Goal: Task Accomplishment & Management: Use online tool/utility

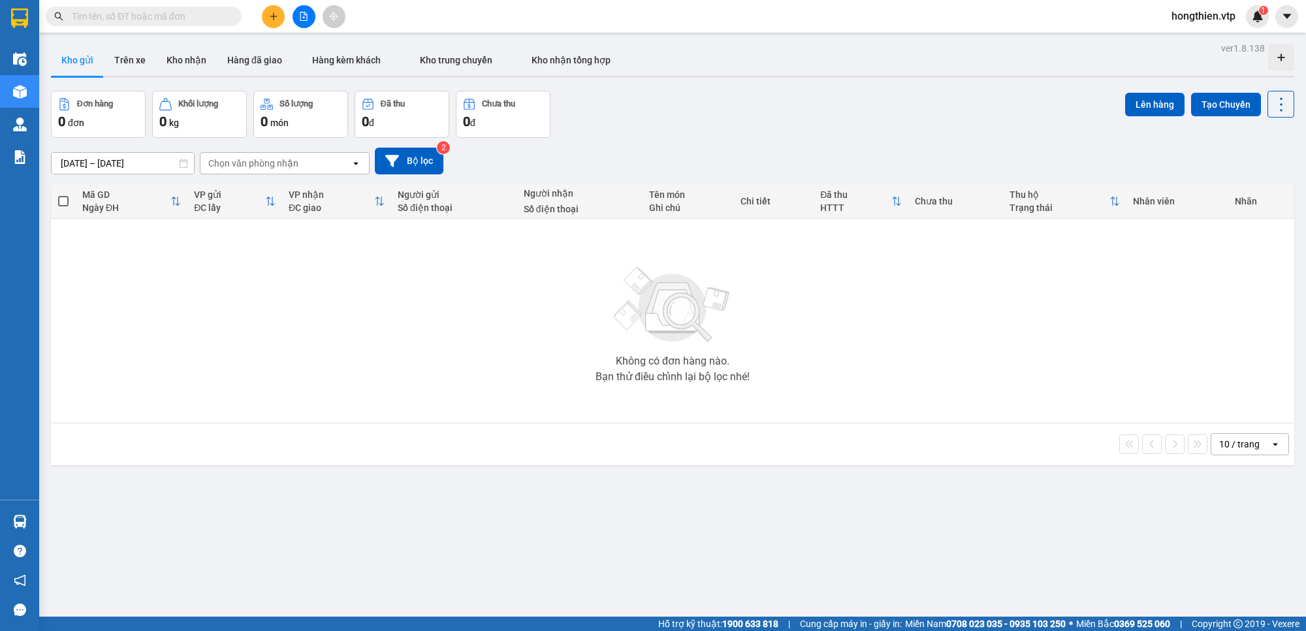
click at [1215, 12] on span "hongthien.vtp" at bounding box center [1203, 16] width 85 height 16
click at [1209, 42] on span "Đăng xuất" at bounding box center [1208, 40] width 59 height 14
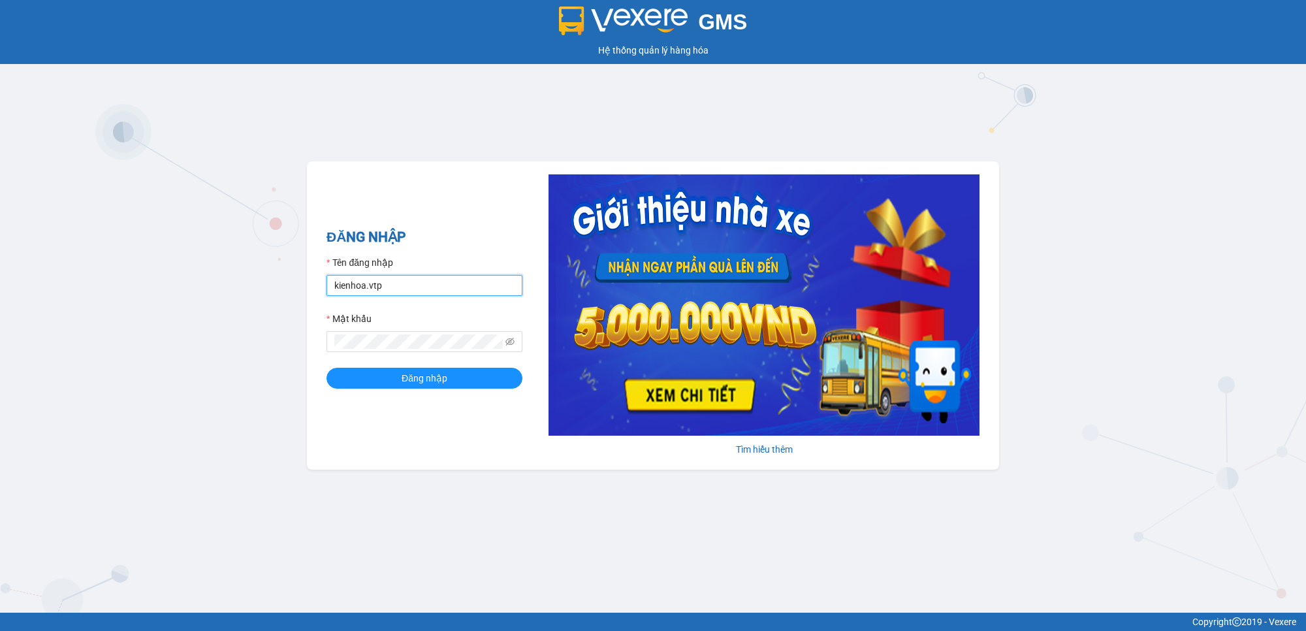
click at [388, 283] on input "kienhoa.vtp" at bounding box center [424, 285] width 196 height 21
drag, startPoint x: 419, startPoint y: 285, endPoint x: 304, endPoint y: 298, distance: 116.3
click at [304, 298] on div "GMS Hệ thống quản lý hàng hóa ĐĂNG NHẬP Tên đăng nhập kienhoa.vtp Mật khẩu Đăng…" at bounding box center [653, 306] width 1306 height 612
click at [437, 278] on input "kienhoa.vtp" at bounding box center [424, 285] width 196 height 21
click at [409, 288] on input "kienhoa.vtp" at bounding box center [424, 285] width 196 height 21
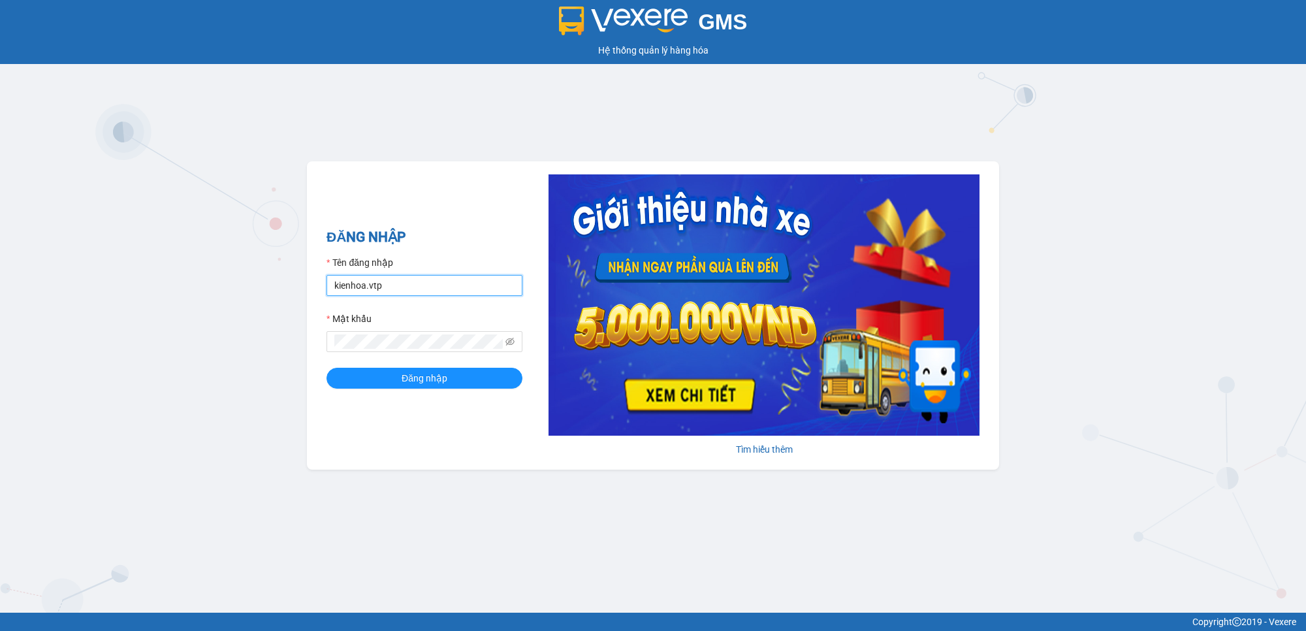
click at [386, 283] on input "kienhoa.vtp" at bounding box center [424, 285] width 196 height 21
type input "k"
type input "g"
type input "ngocgiau.vtp"
click at [326, 368] on button "Đăng nhập" at bounding box center [424, 378] width 196 height 21
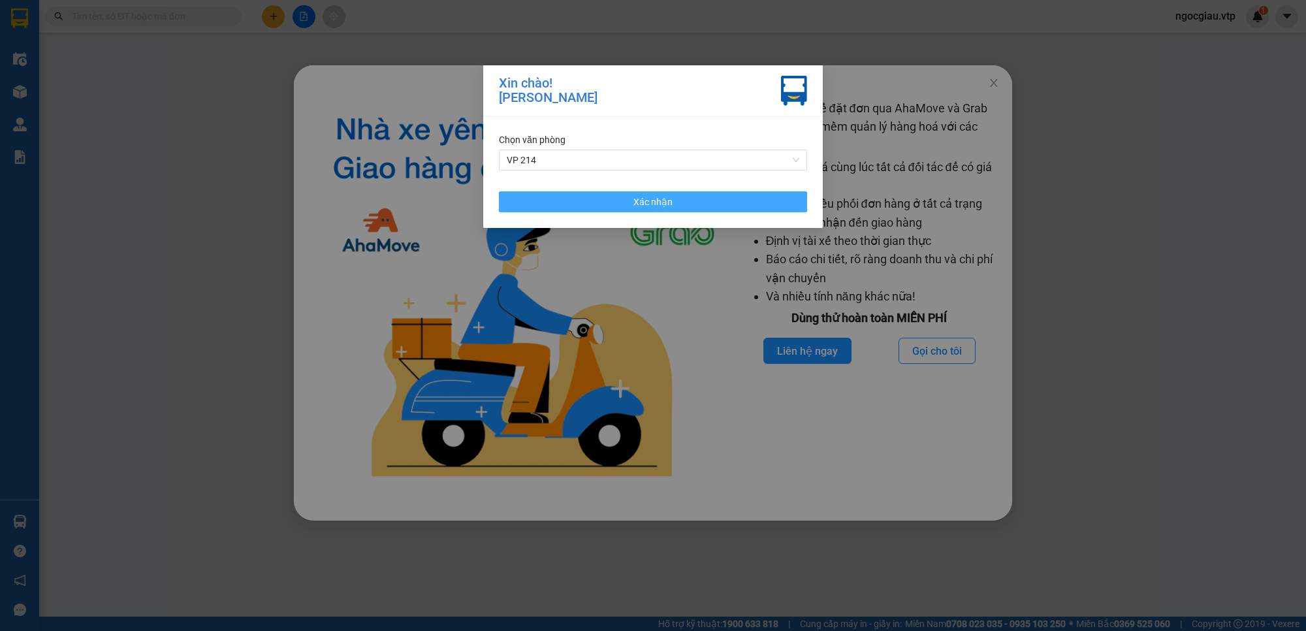
click at [610, 206] on button "Xác nhận" at bounding box center [653, 201] width 308 height 21
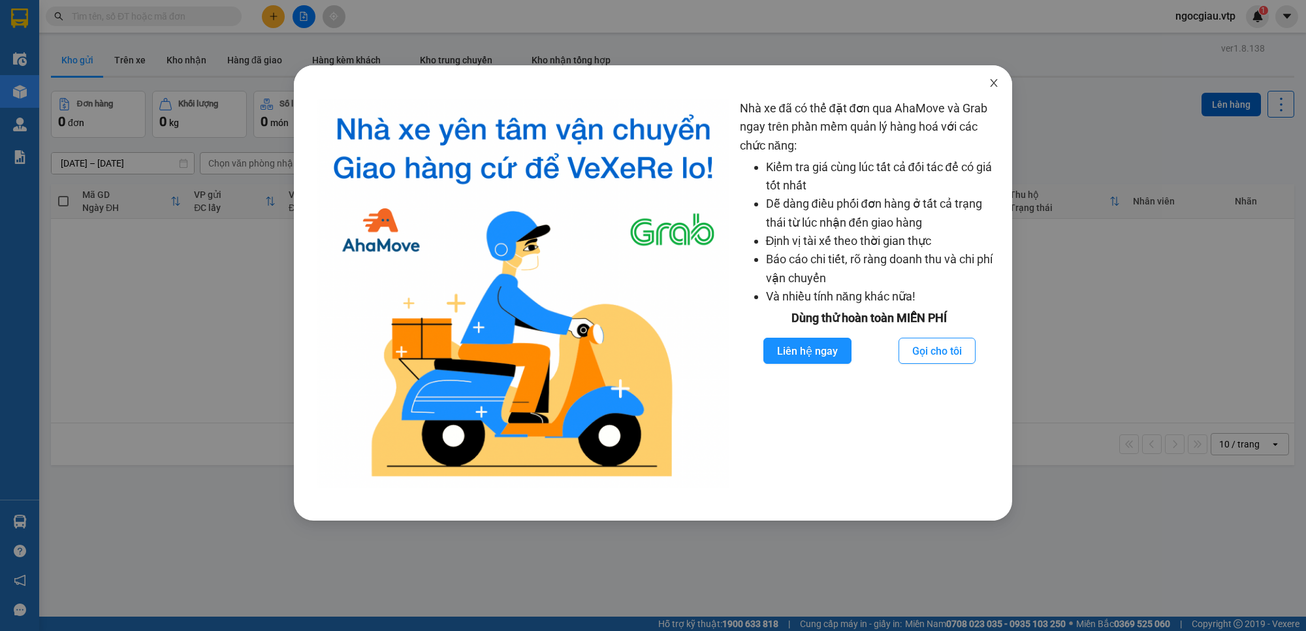
click at [997, 82] on icon "close" at bounding box center [993, 83] width 10 height 10
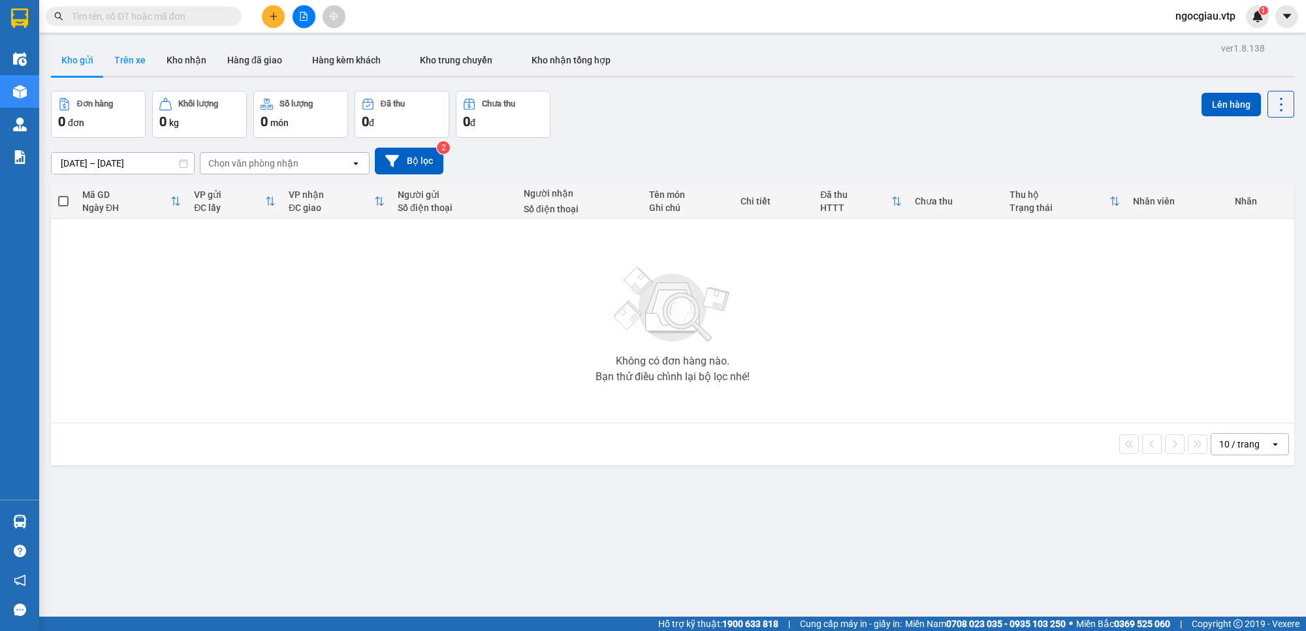
click at [137, 56] on button "Trên xe" at bounding box center [130, 59] width 52 height 31
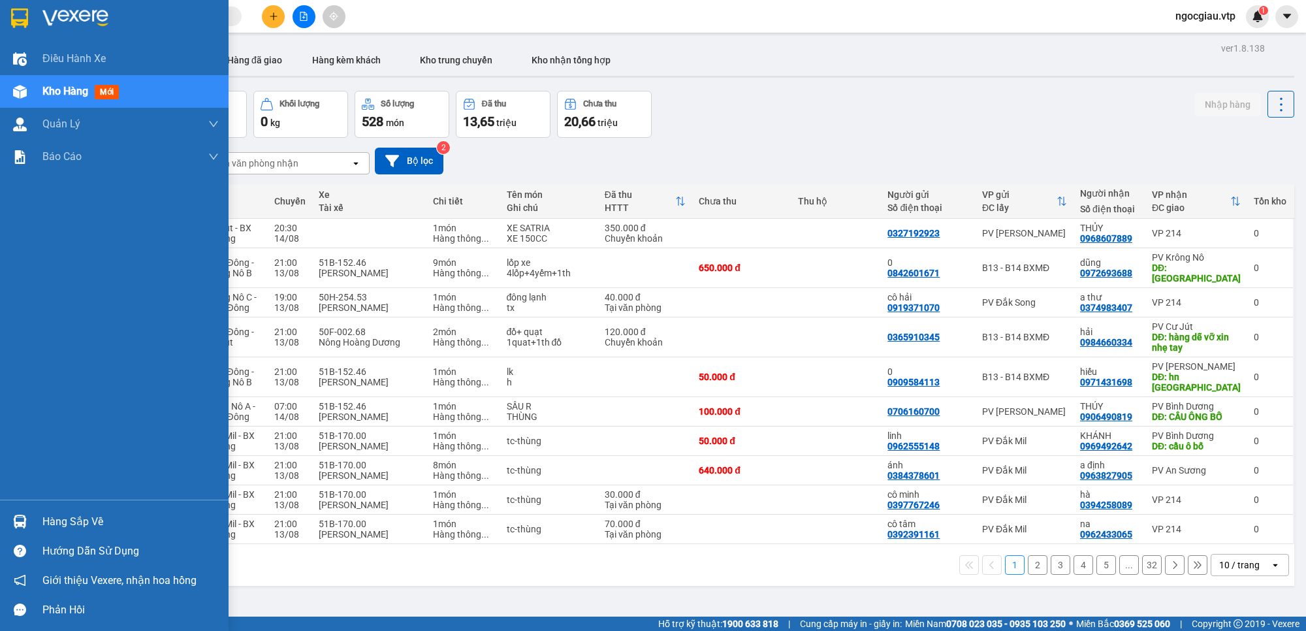
click at [30, 520] on div at bounding box center [19, 521] width 23 height 23
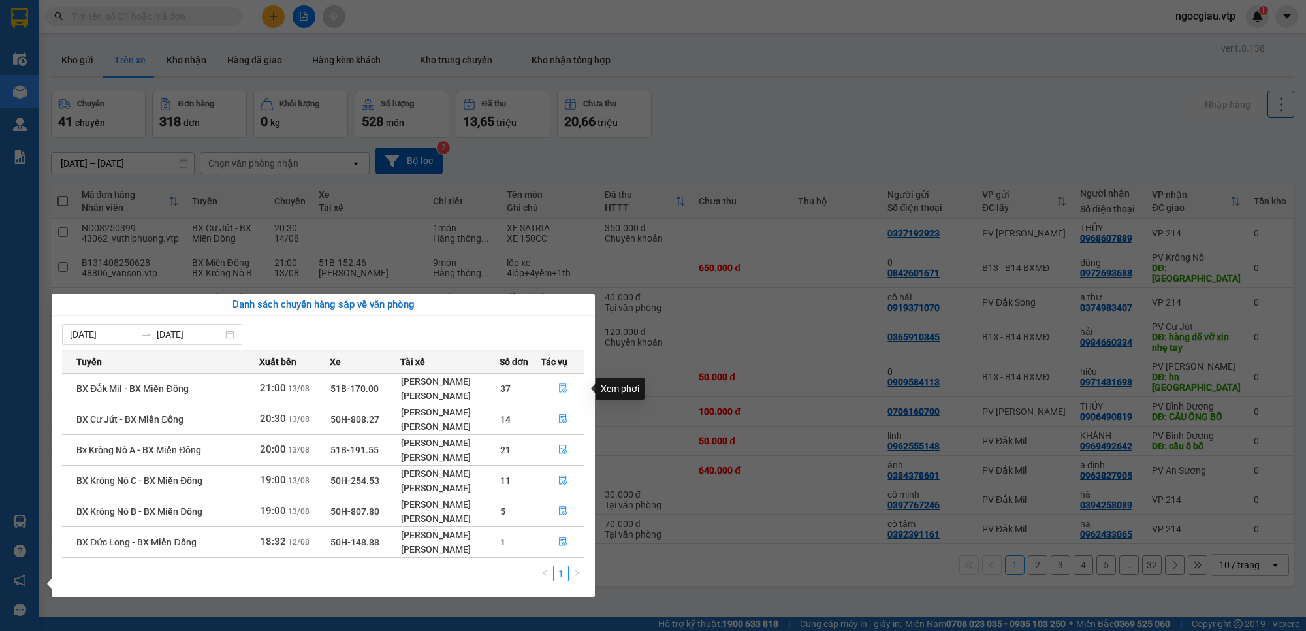
click at [560, 388] on icon "file-done" at bounding box center [562, 387] width 9 height 9
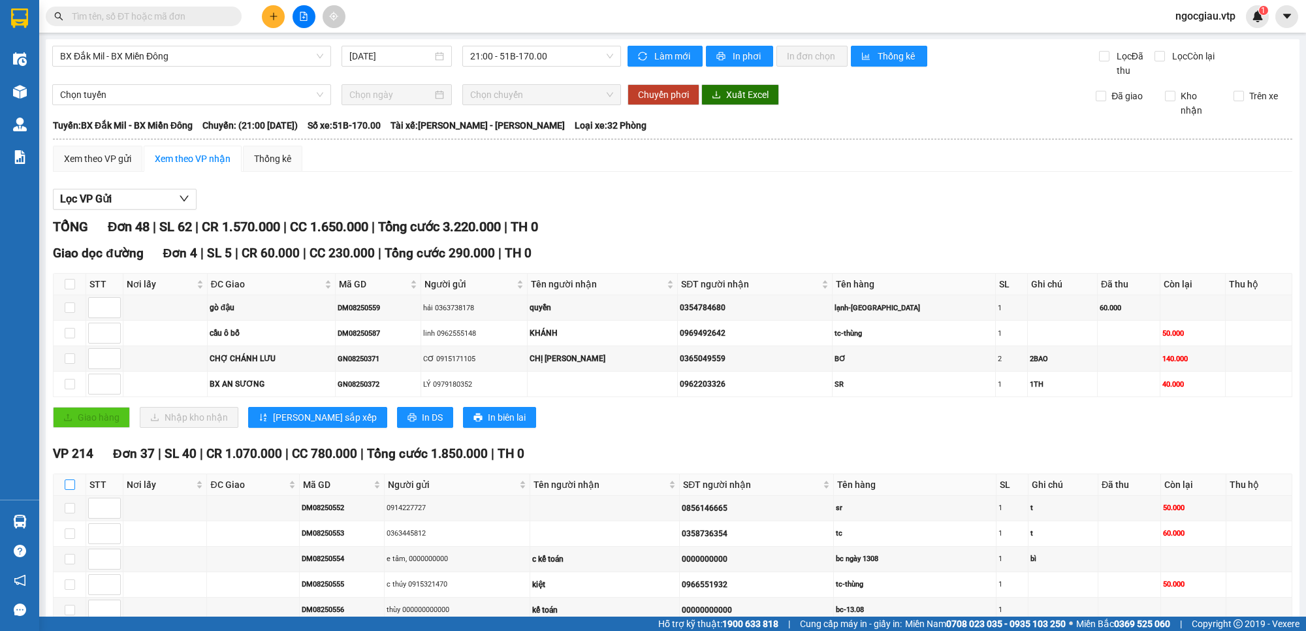
click at [70, 484] on input "checkbox" at bounding box center [70, 484] width 10 height 10
checkbox input "true"
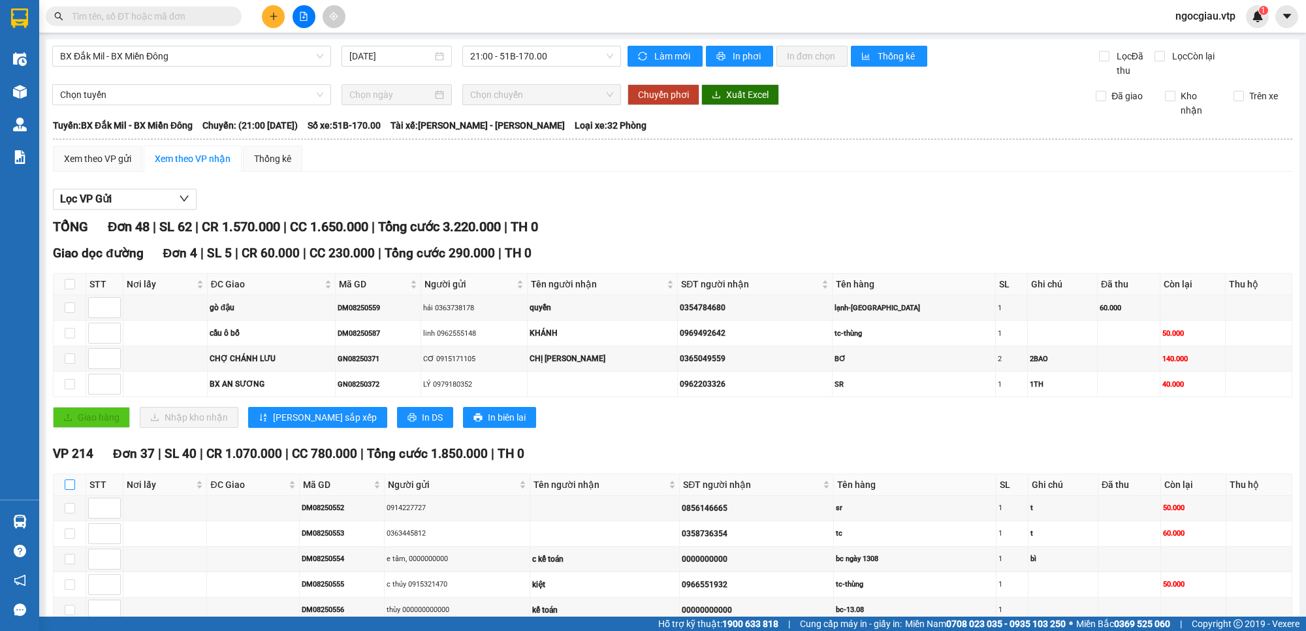
checkbox input "true"
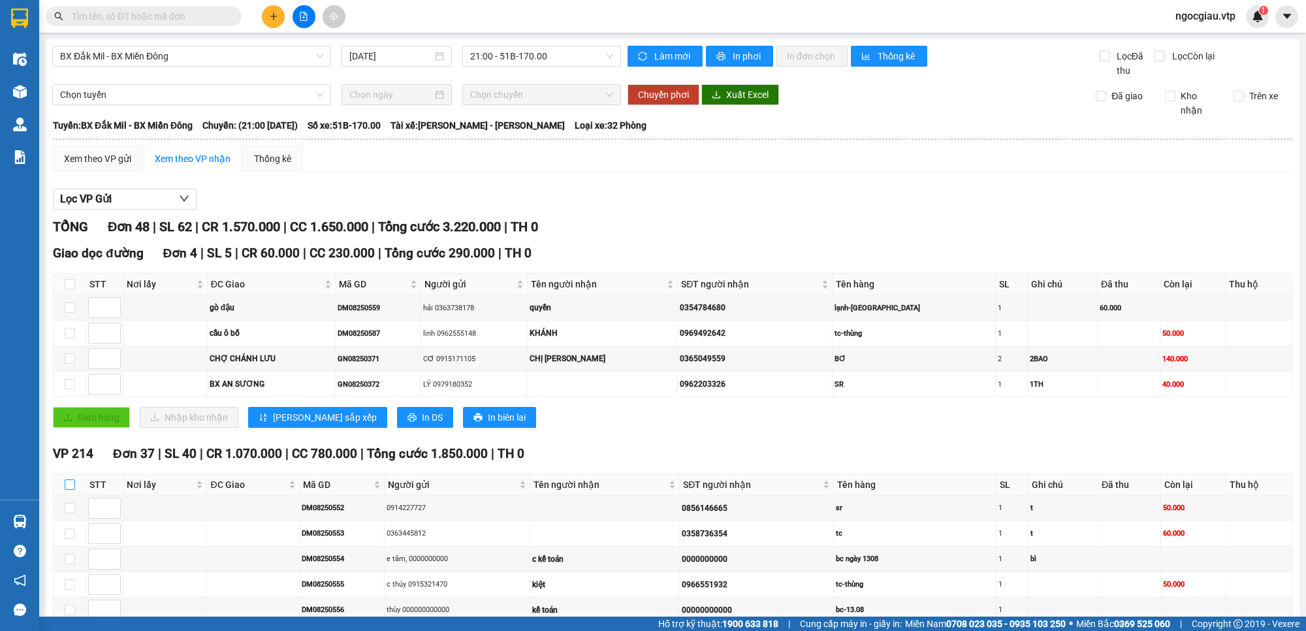
checkbox input "true"
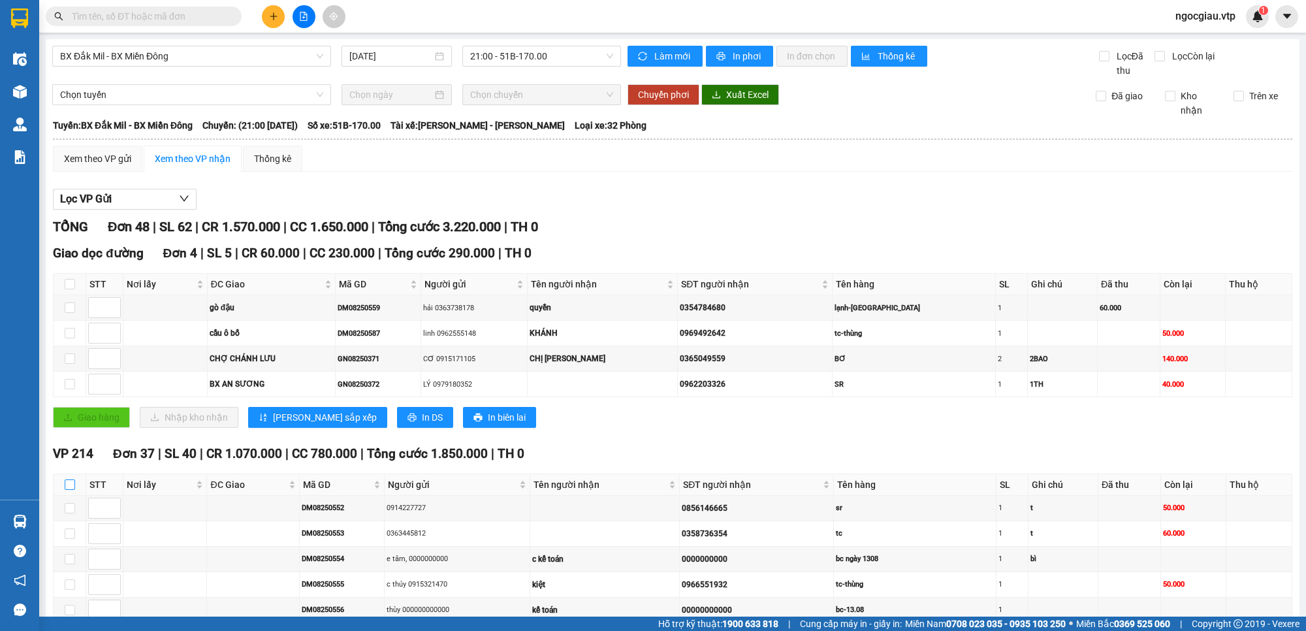
checkbox input "true"
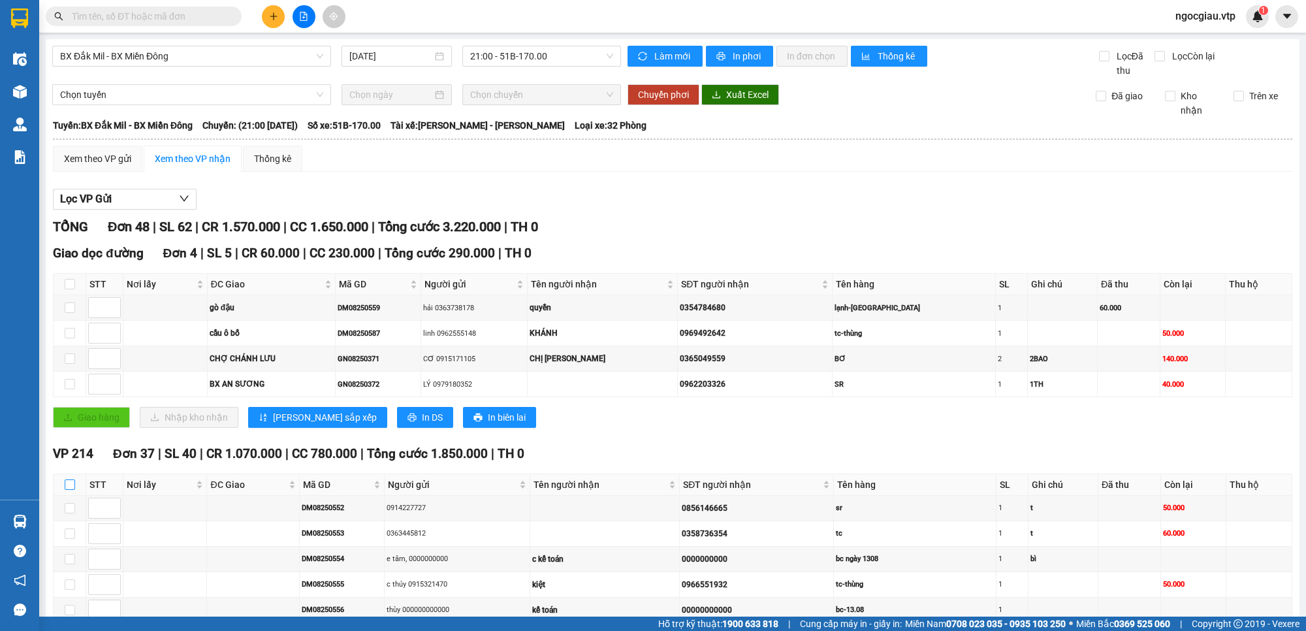
checkbox input "true"
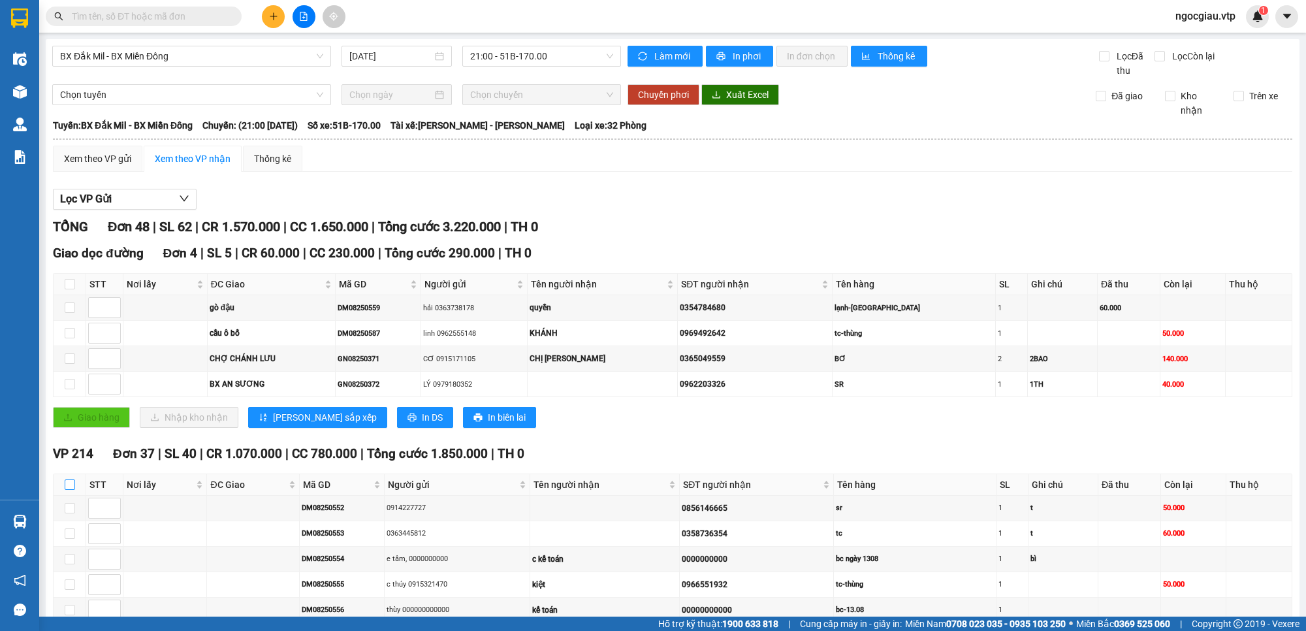
checkbox input "true"
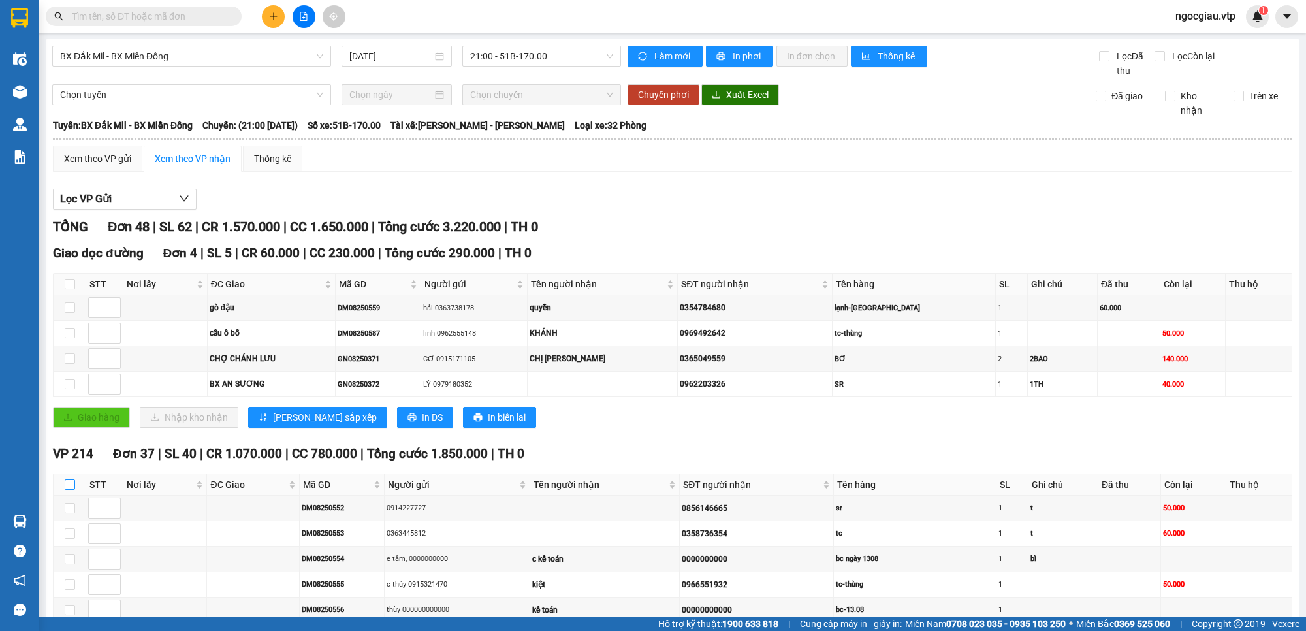
checkbox input "true"
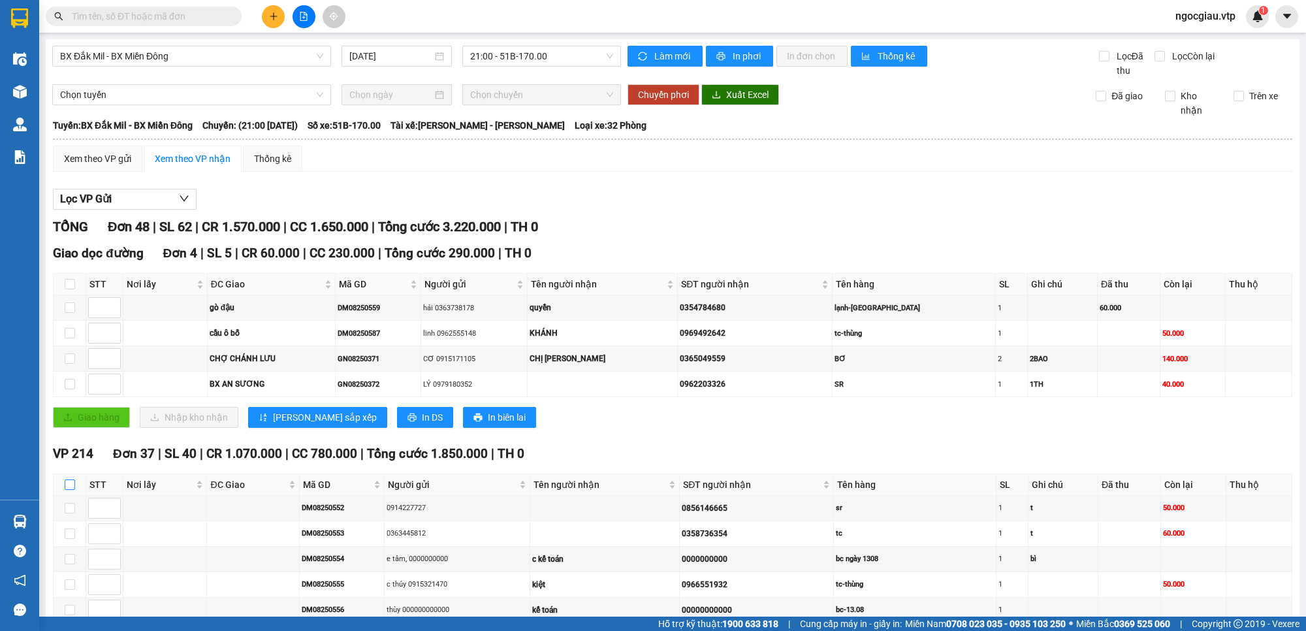
checkbox input "true"
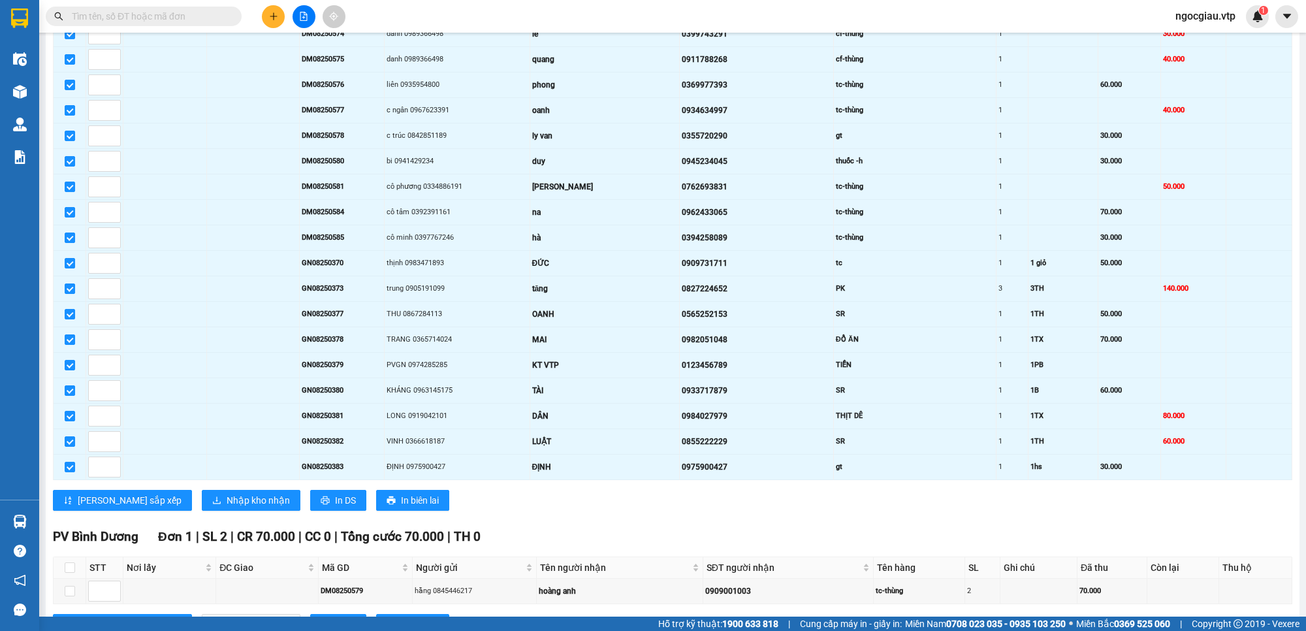
scroll to position [975, 0]
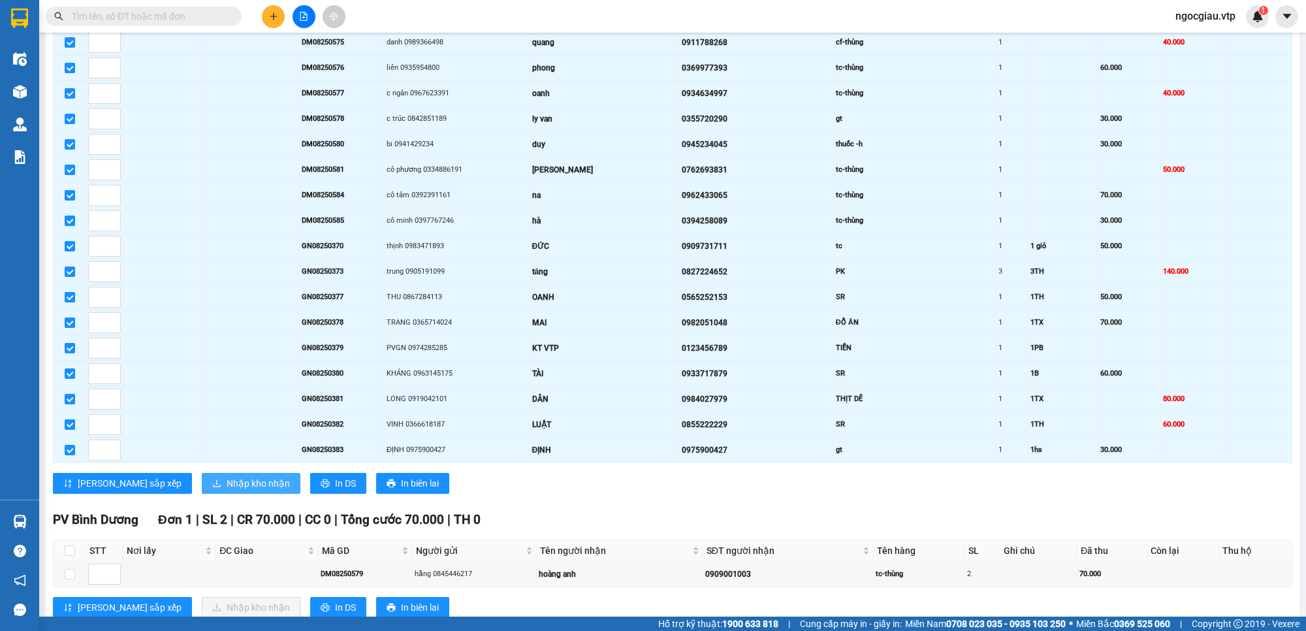
click at [227, 490] on span "Nhập kho nhận" at bounding box center [258, 483] width 63 height 14
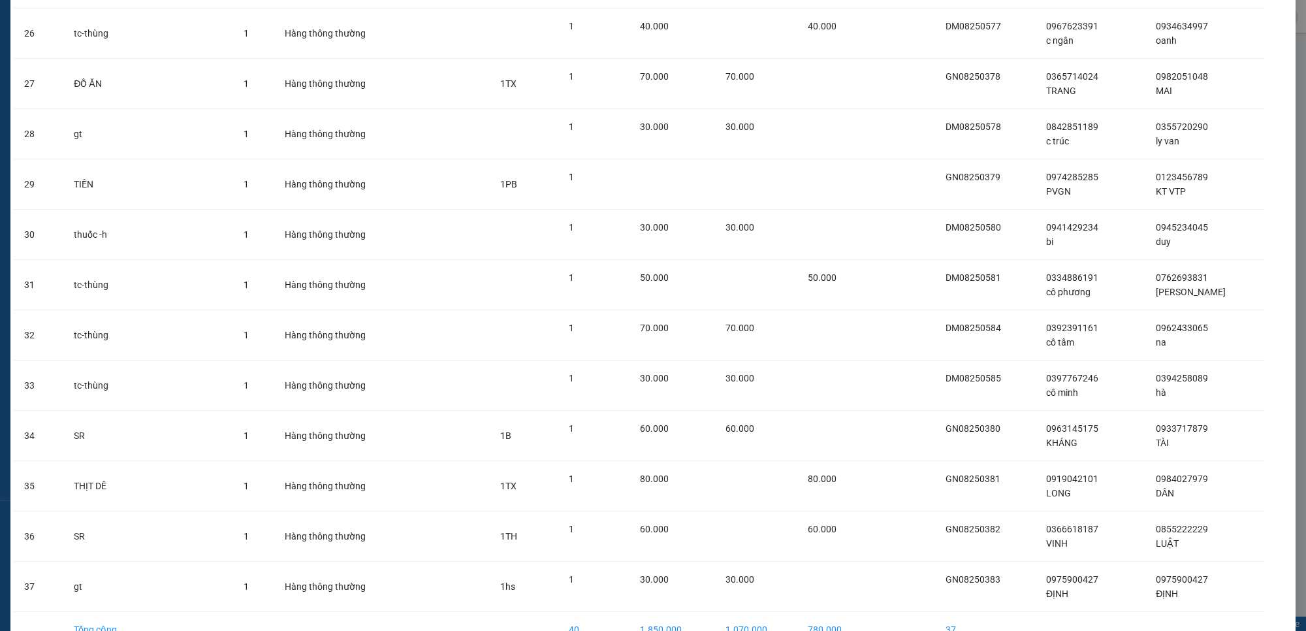
scroll to position [1411, 0]
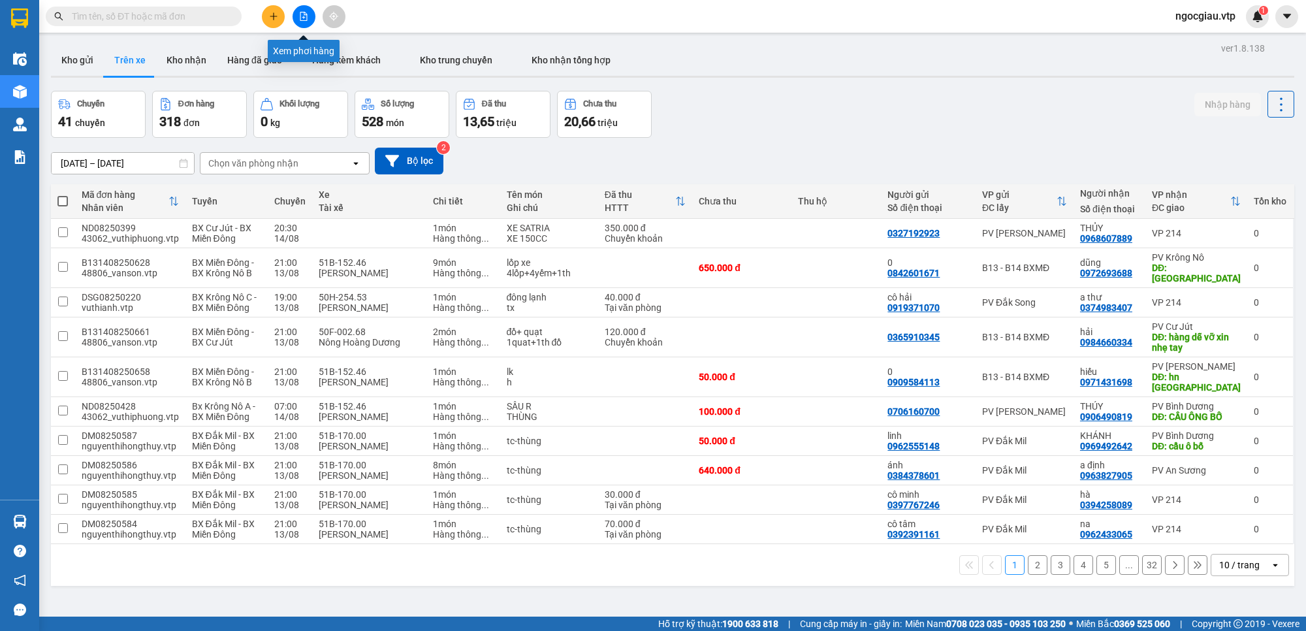
click at [307, 15] on icon "file-add" at bounding box center [303, 16] width 9 height 9
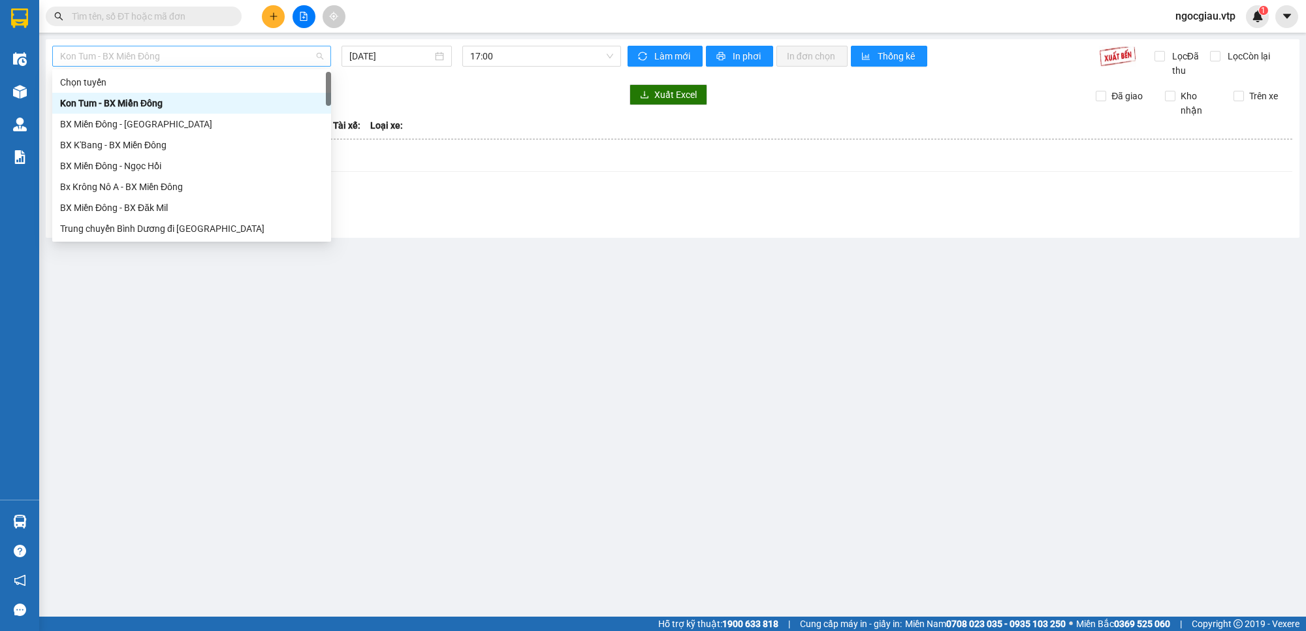
click at [230, 54] on span "Kon Tum - BX Miền Đông" at bounding box center [191, 56] width 263 height 20
drag, startPoint x: 371, startPoint y: 307, endPoint x: 364, endPoint y: 289, distance: 20.2
click at [371, 305] on main "Kon Tum - BX Miền Đông 13/08/2025 17:00 Làm mới In phơi In đơn chọn Thống kê Lọ…" at bounding box center [653, 308] width 1306 height 616
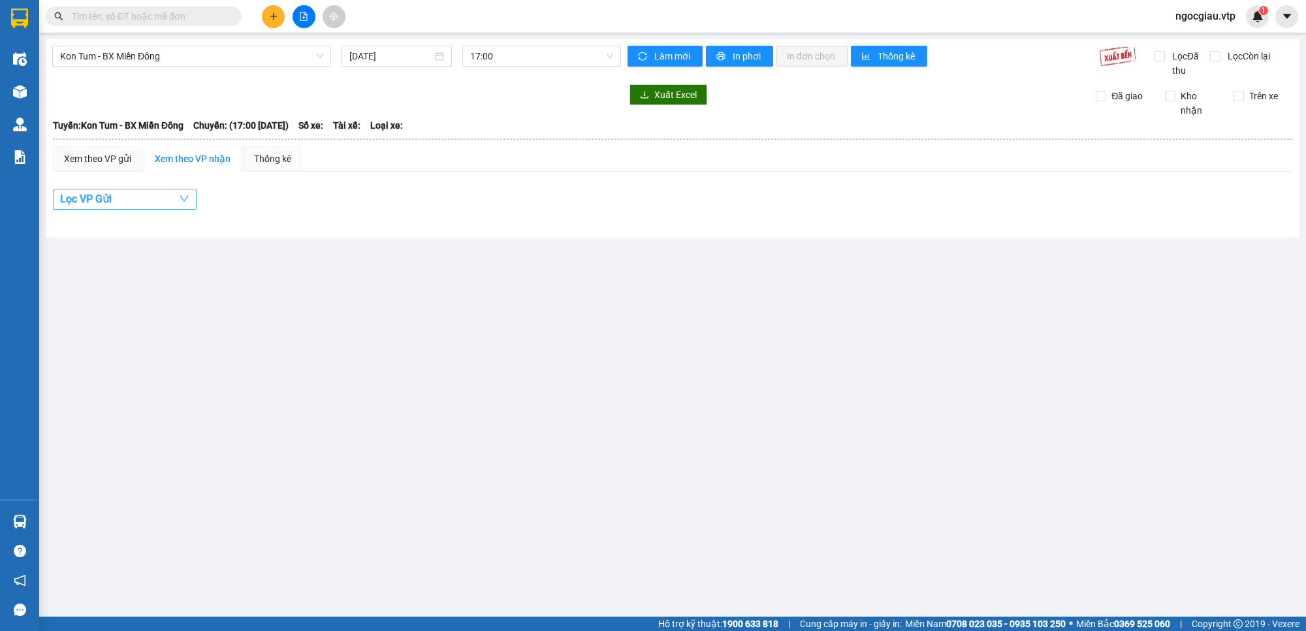
click at [132, 201] on button "Lọc VP Gửi" at bounding box center [125, 199] width 144 height 21
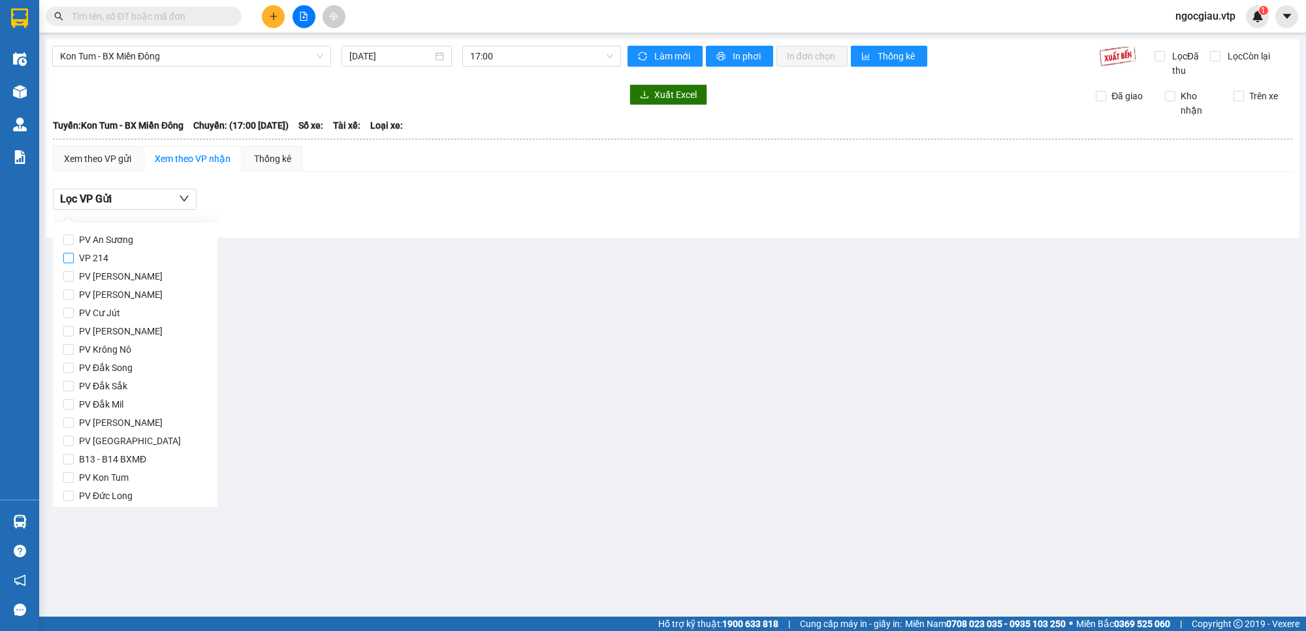
click at [70, 258] on input "VP 214" at bounding box center [68, 258] width 10 height 10
checkbox input "true"
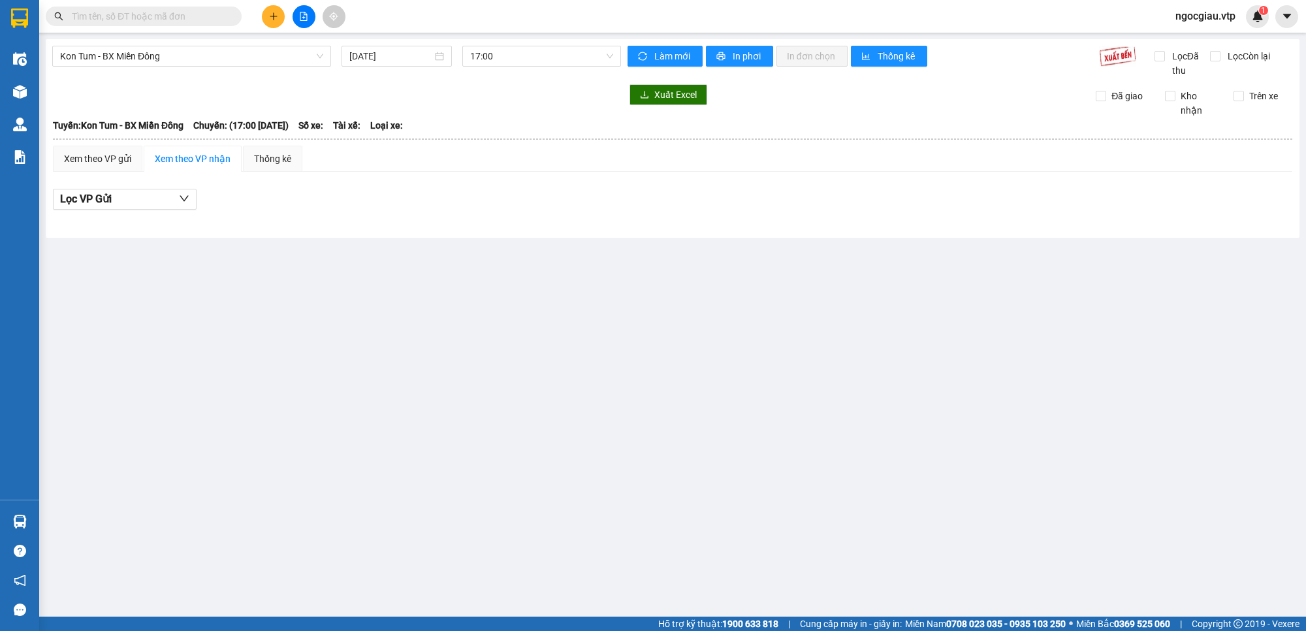
click at [520, 386] on main "Kon Tum - BX Miền Đông 13/08/2025 17:00 Làm mới In phơi In đơn chọn Thống kê Lọ…" at bounding box center [653, 308] width 1306 height 616
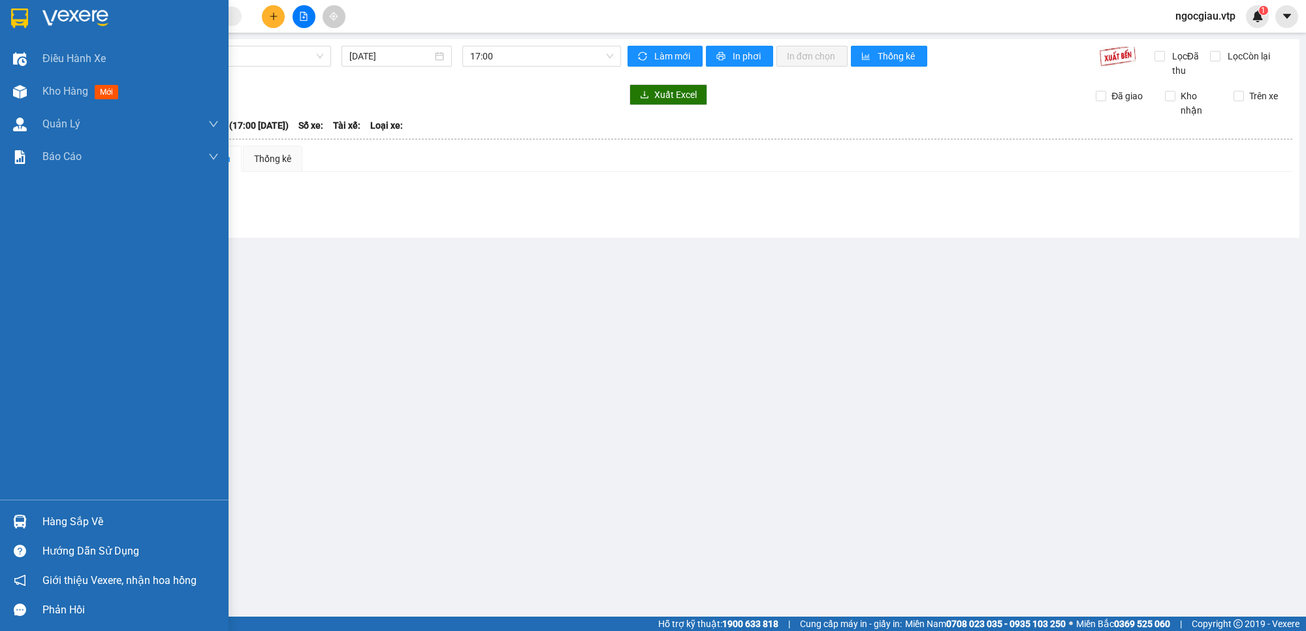
click at [20, 520] on img at bounding box center [20, 521] width 14 height 14
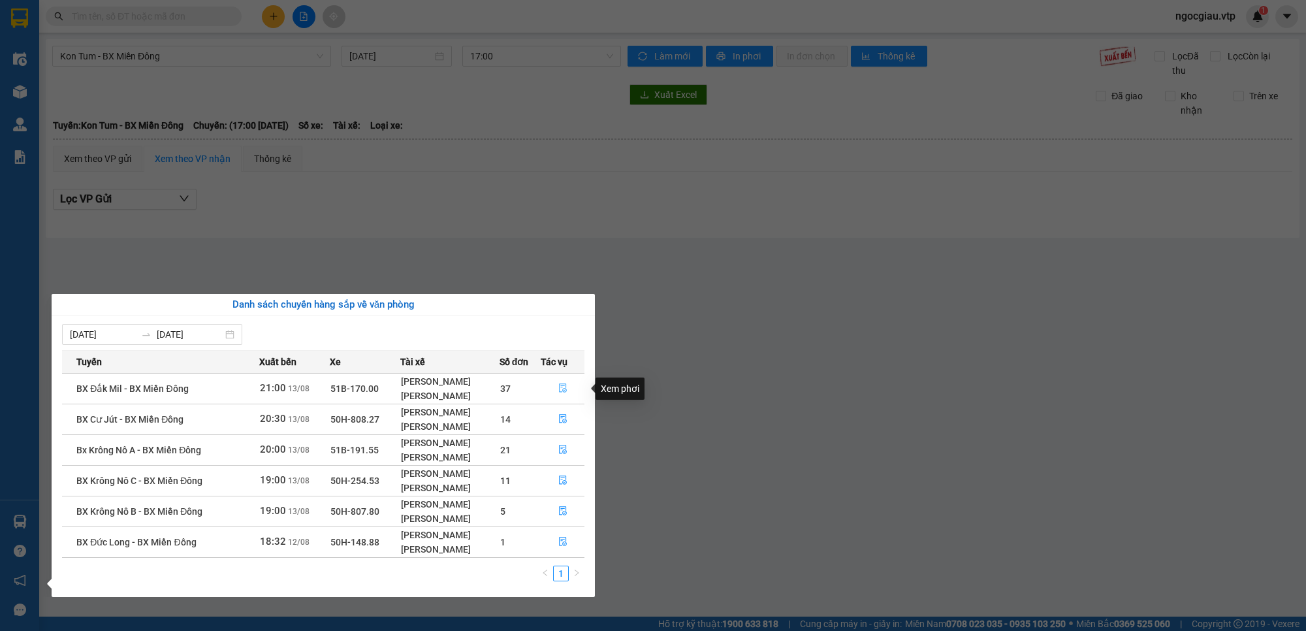
click at [567, 387] on icon "file-done" at bounding box center [562, 387] width 9 height 9
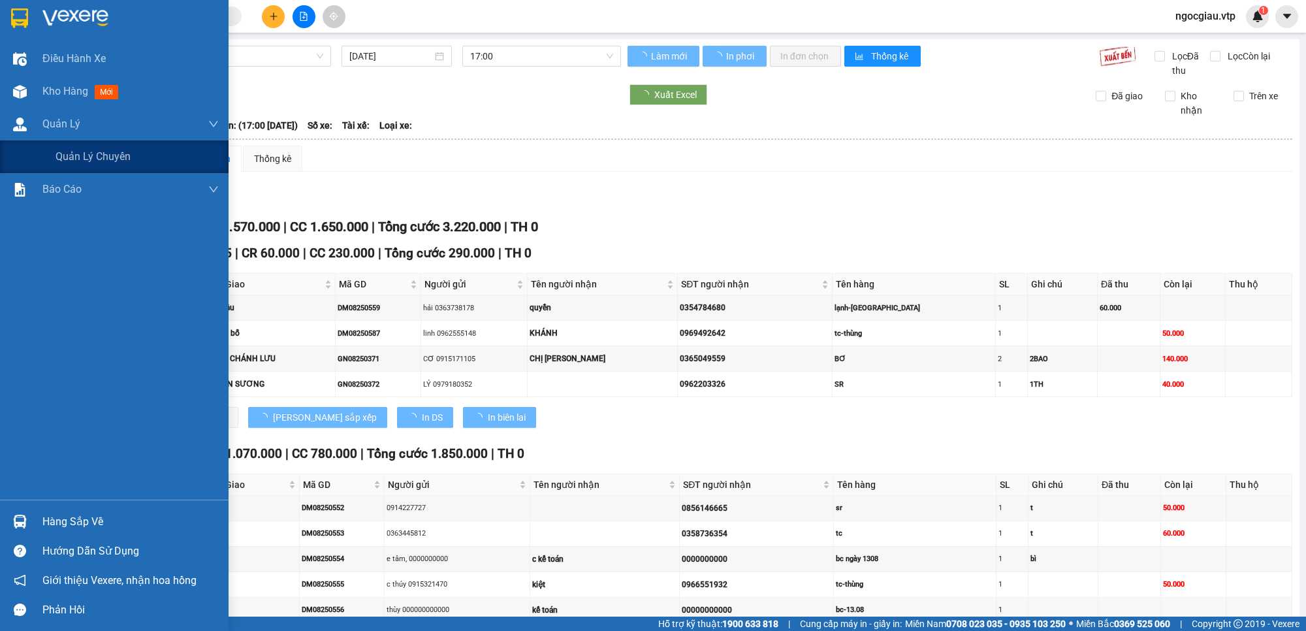
click at [693, 222] on div "TỔNG Đơn 48 | SL 62 | CR 1.570.000 | CC 1.650.000 | Tổng cước 3.220.000 | TH 0" at bounding box center [672, 227] width 1239 height 20
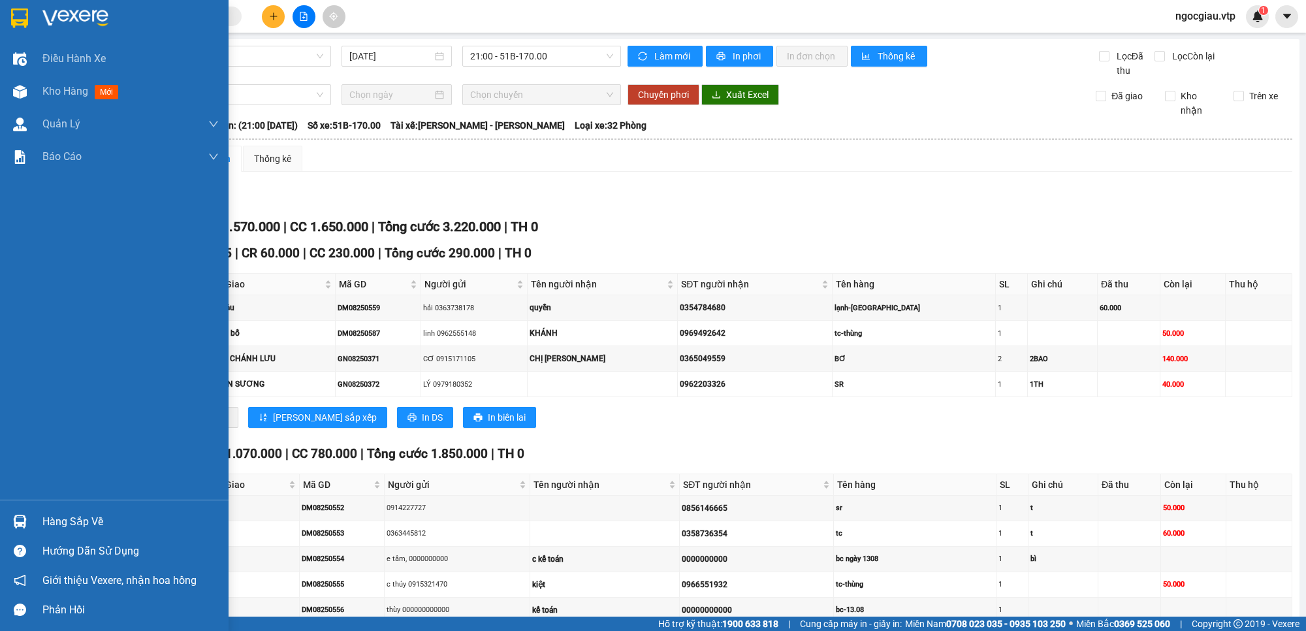
click at [24, 516] on img at bounding box center [20, 521] width 14 height 14
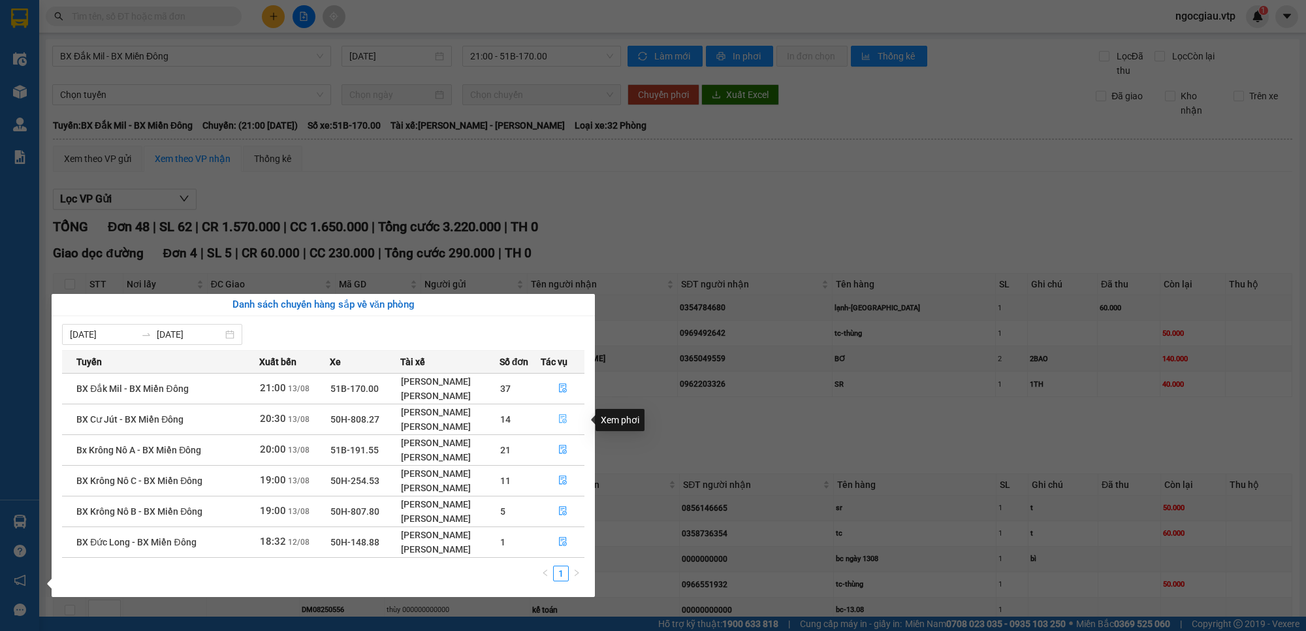
click at [565, 422] on icon "file-done" at bounding box center [562, 418] width 9 height 9
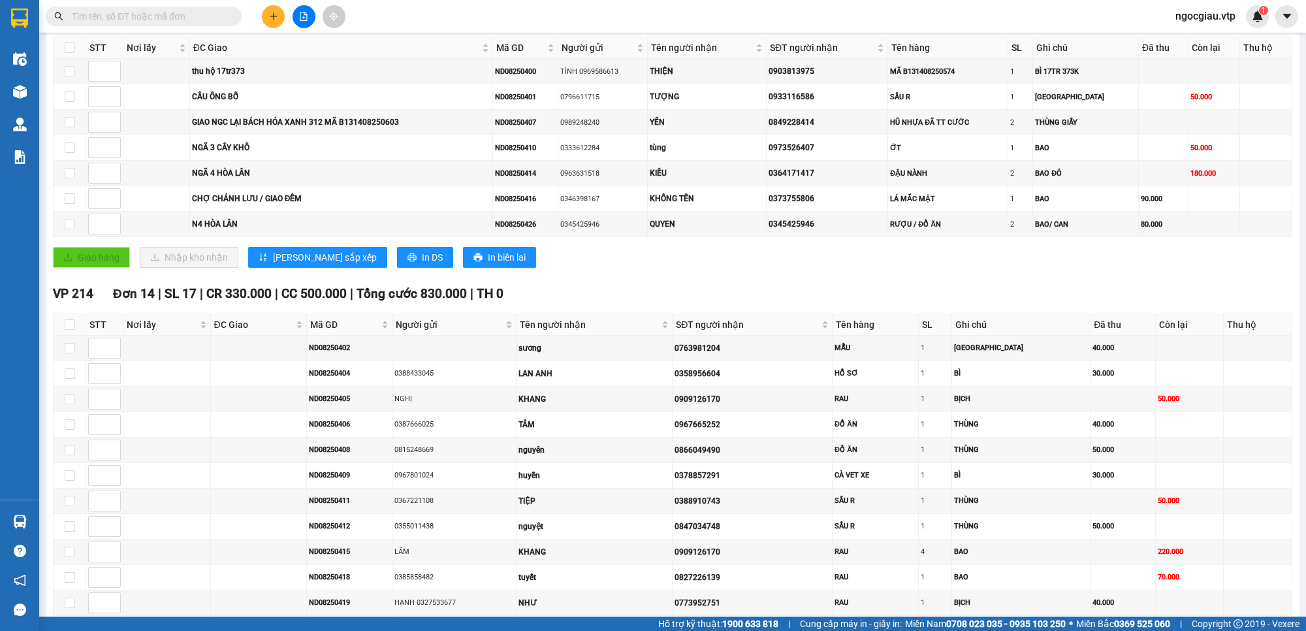
scroll to position [220, 0]
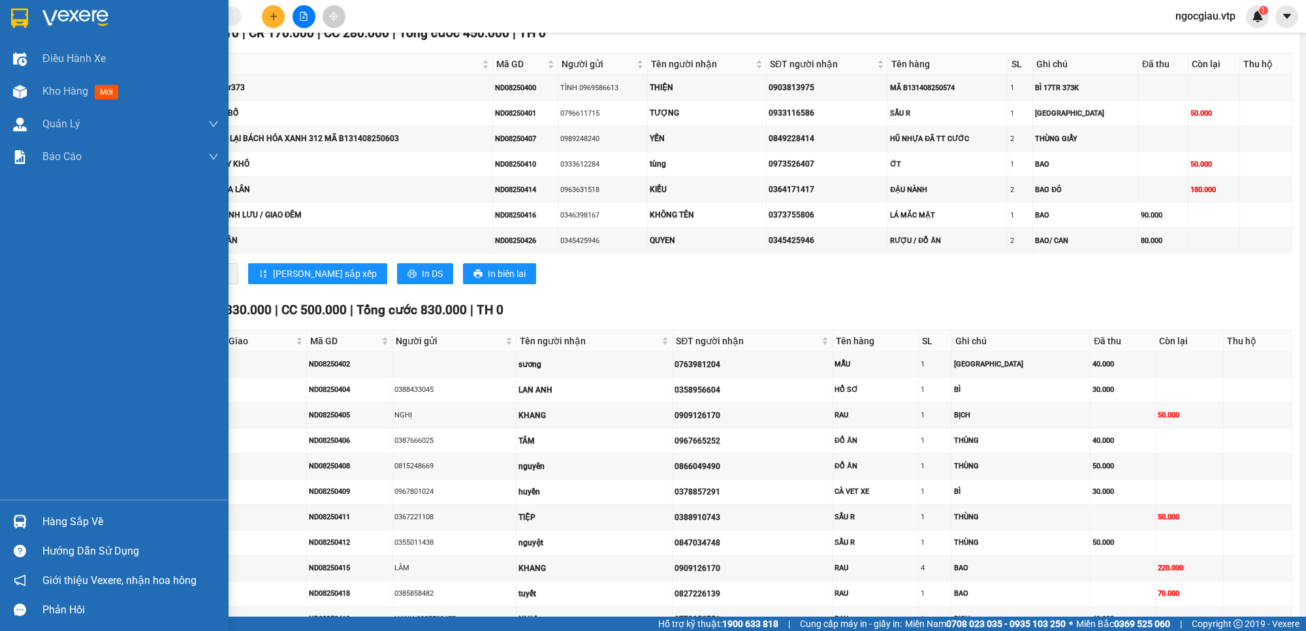
click at [62, 521] on div "Hàng sắp về" at bounding box center [130, 522] width 176 height 20
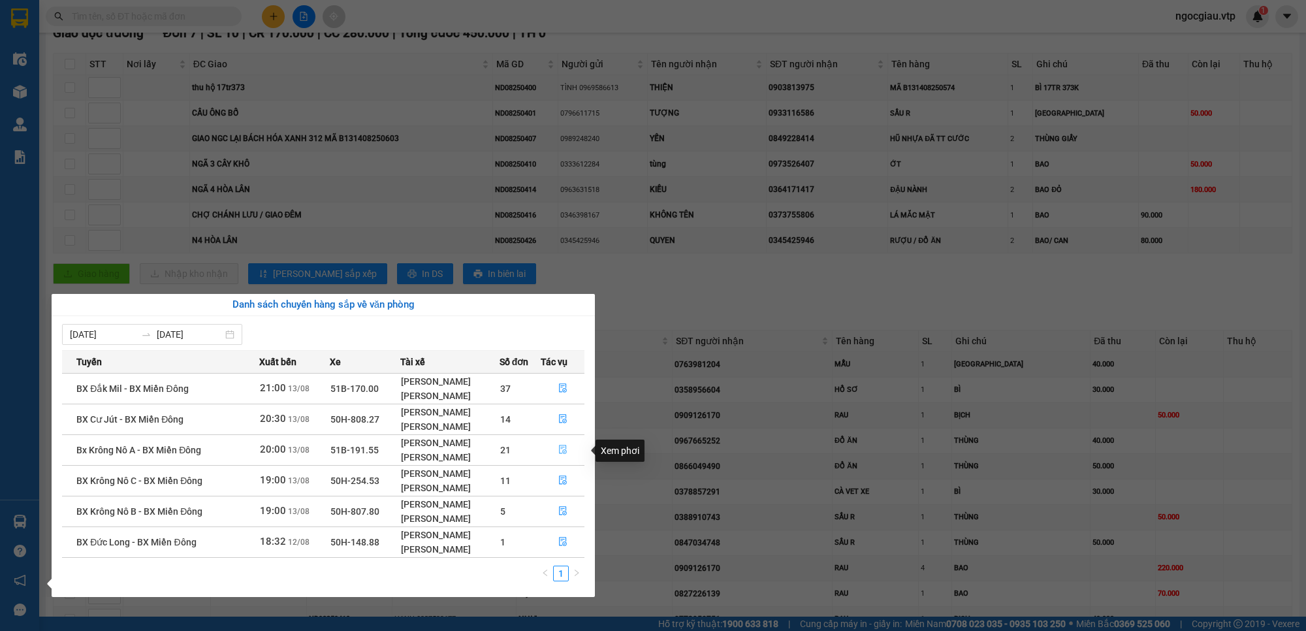
click at [561, 452] on icon "file-done" at bounding box center [562, 449] width 9 height 9
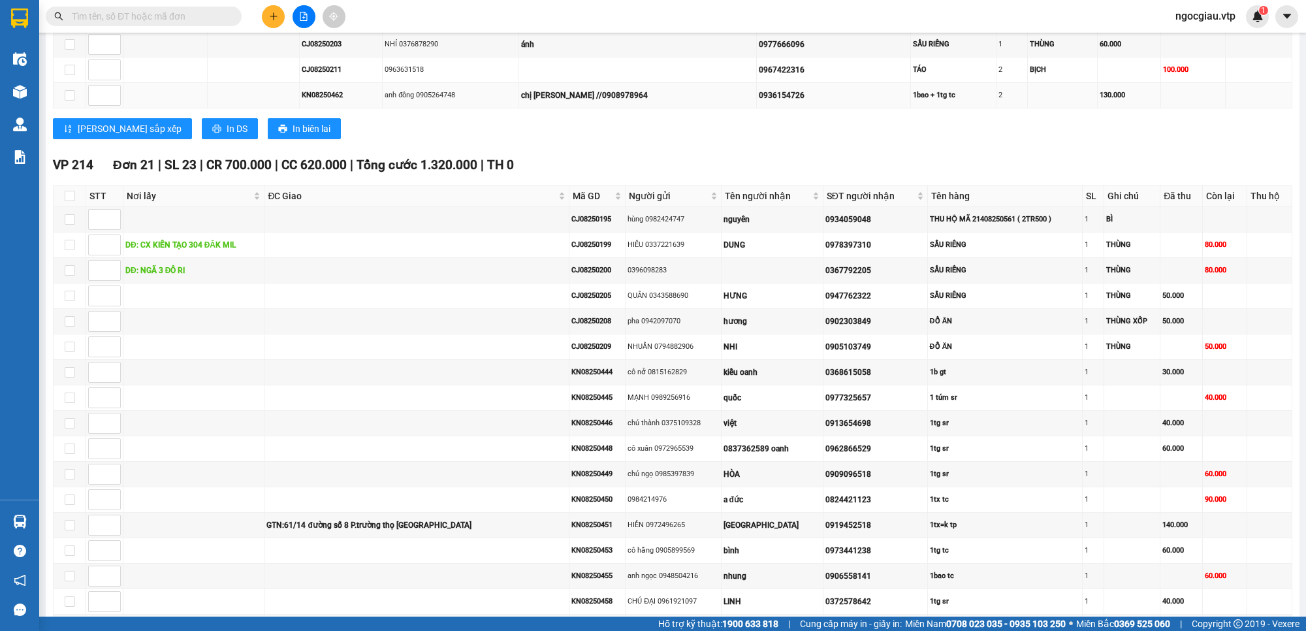
scroll to position [415, 0]
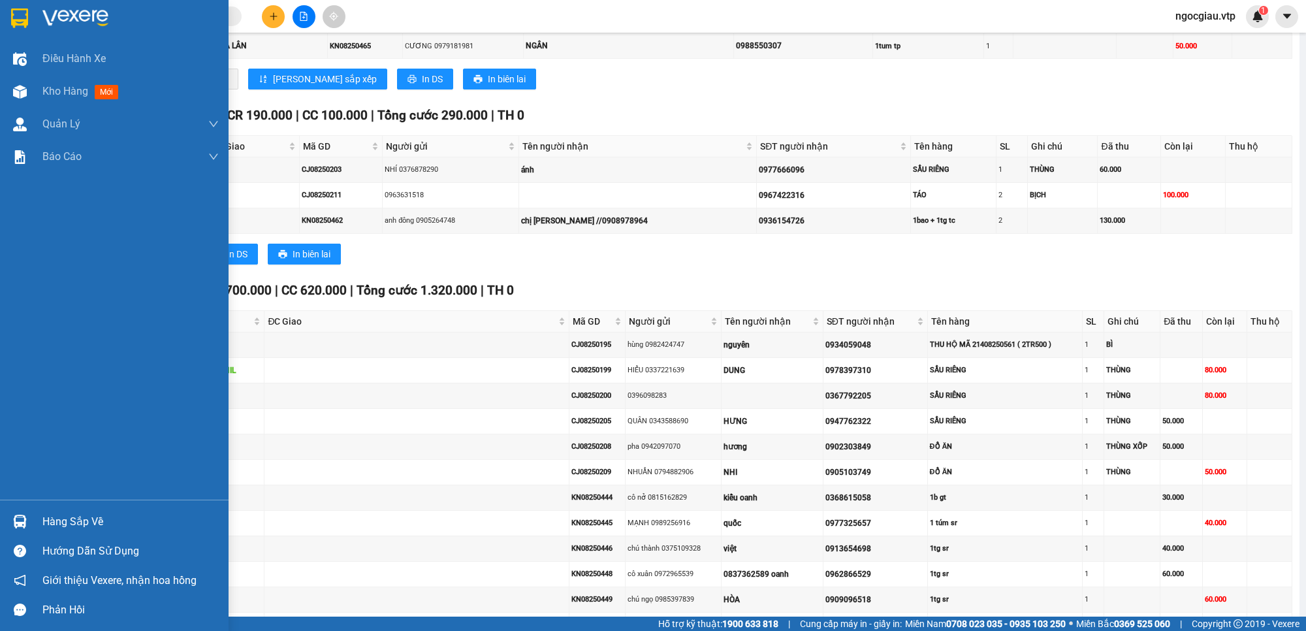
click at [67, 521] on div "Hàng sắp về" at bounding box center [130, 522] width 176 height 20
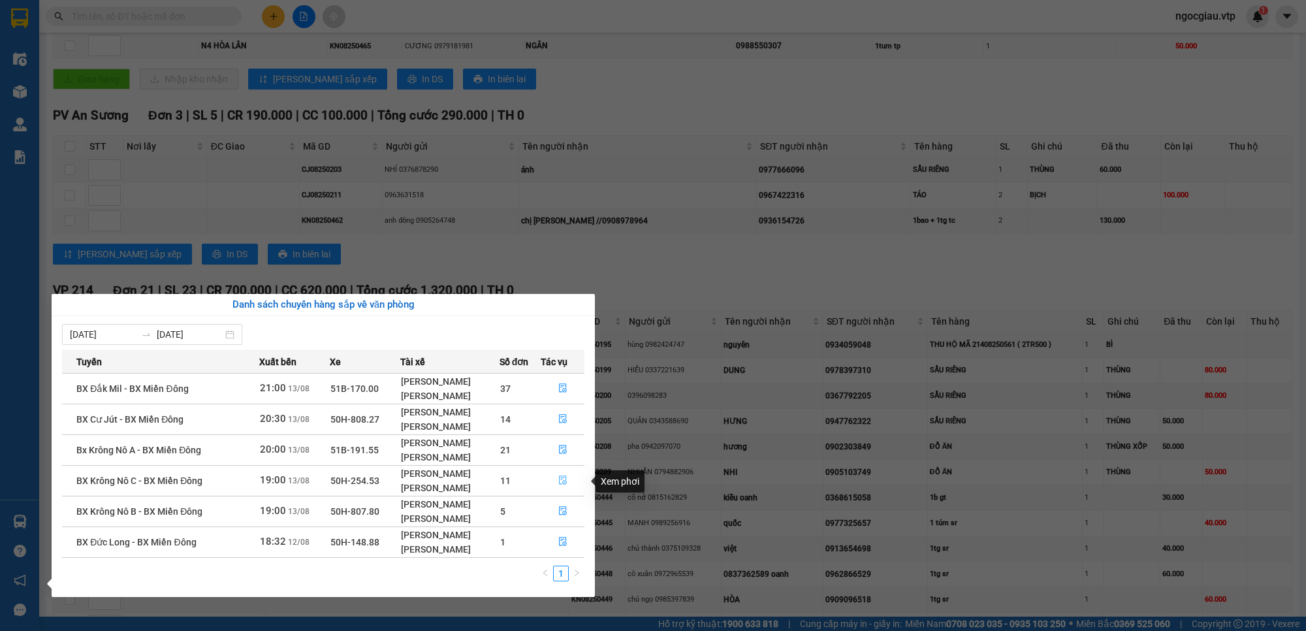
click at [566, 482] on icon "file-done" at bounding box center [563, 479] width 8 height 9
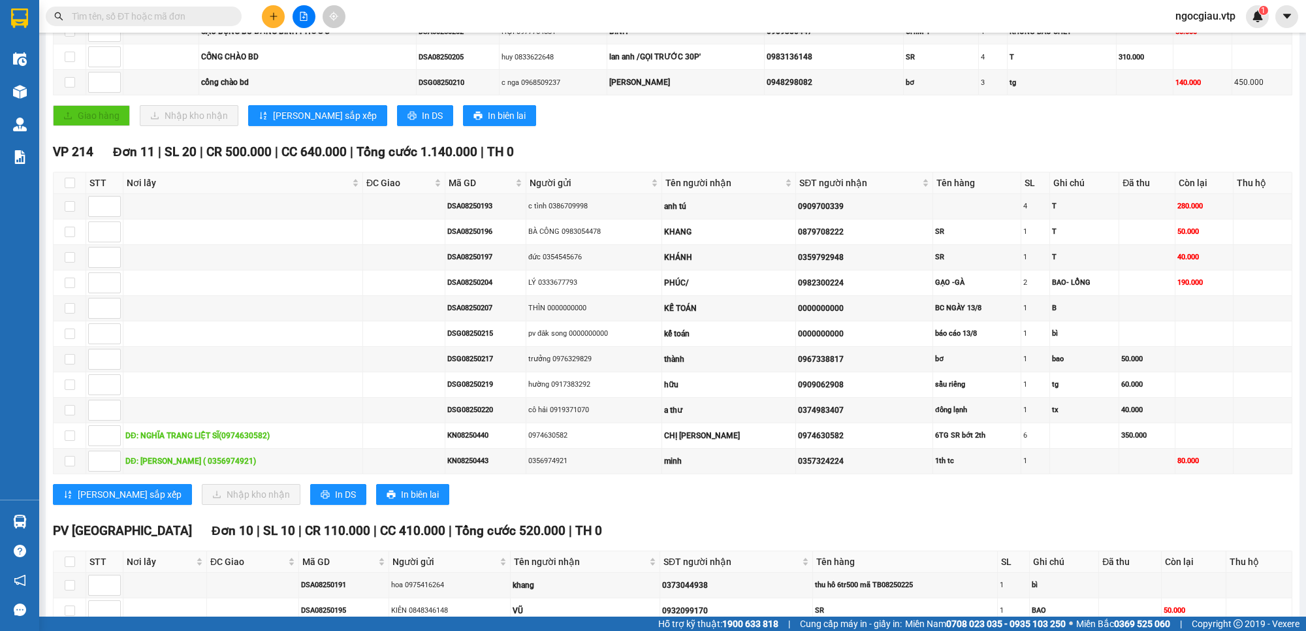
scroll to position [552, 0]
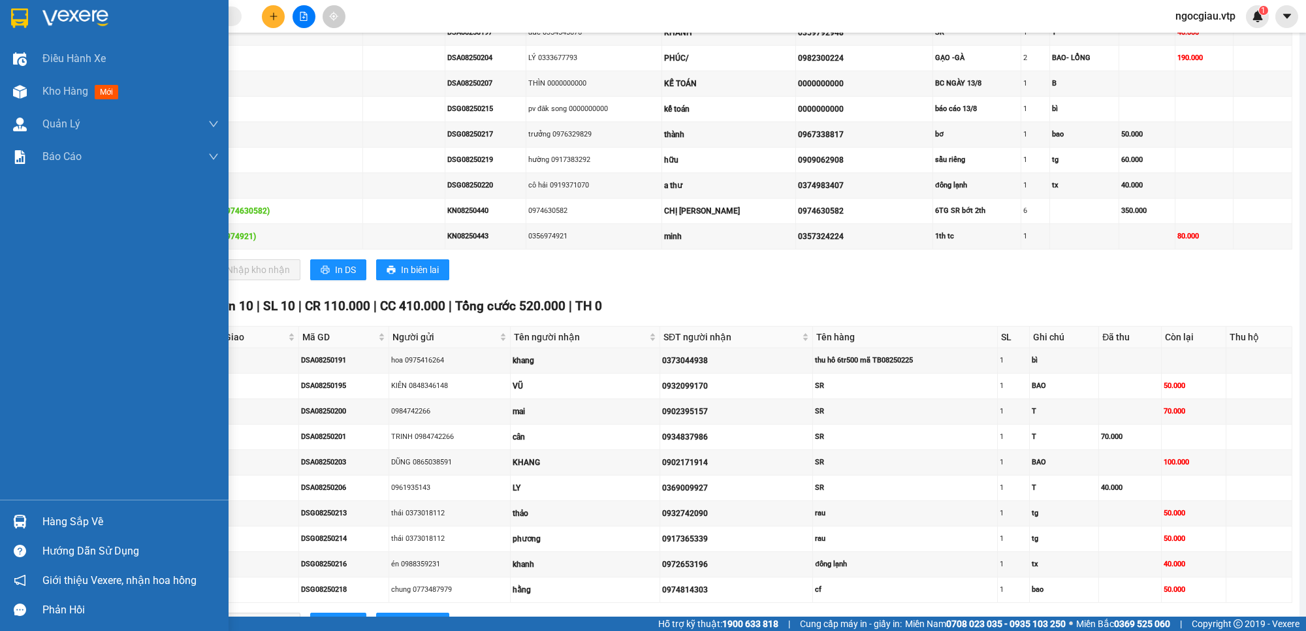
click at [67, 521] on div "Hàng sắp về" at bounding box center [130, 522] width 176 height 20
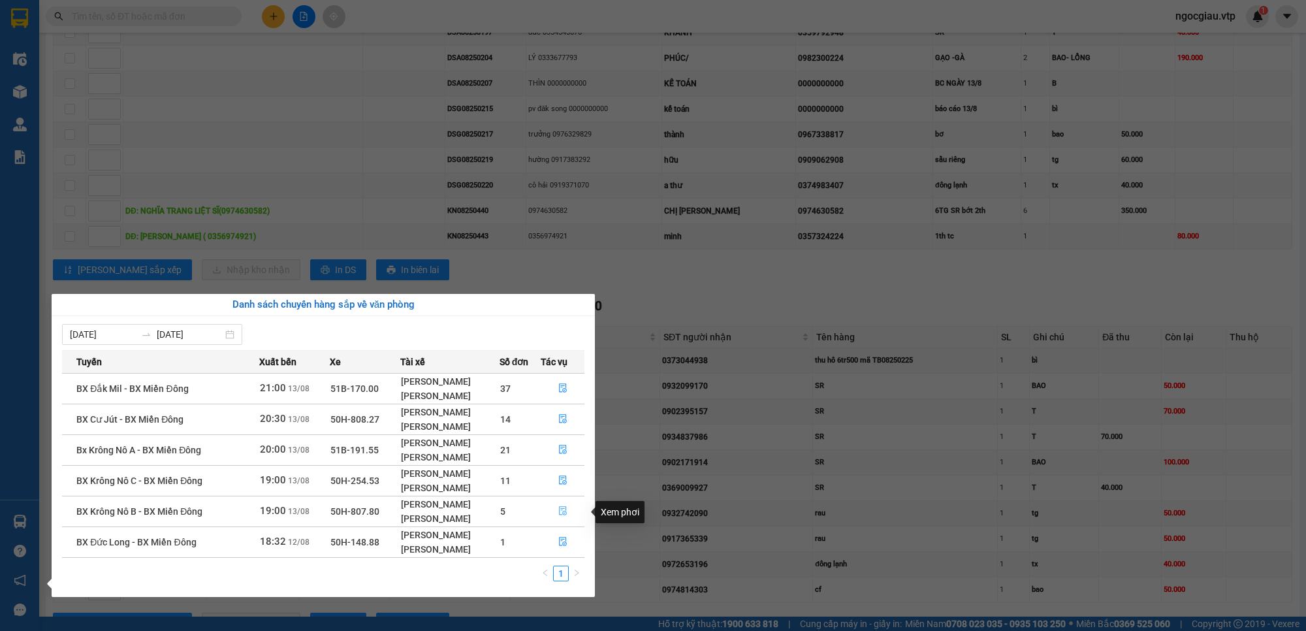
click at [566, 514] on icon "file-done" at bounding box center [562, 510] width 9 height 9
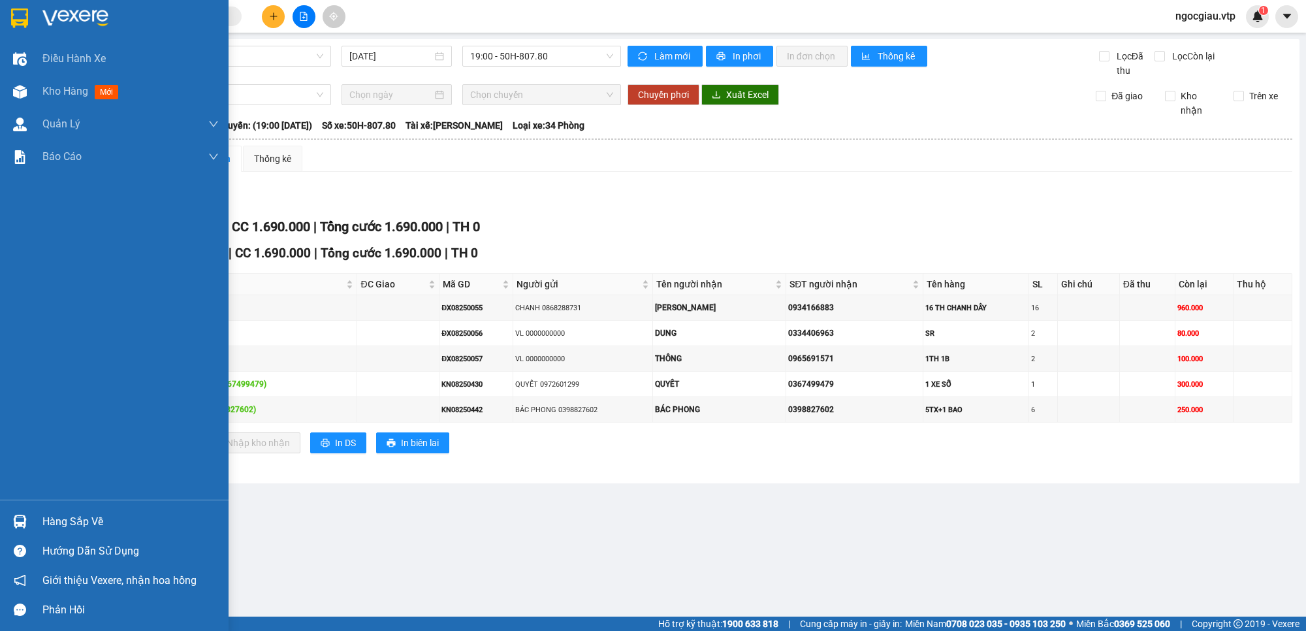
click at [98, 518] on div "Hàng sắp về" at bounding box center [130, 522] width 176 height 20
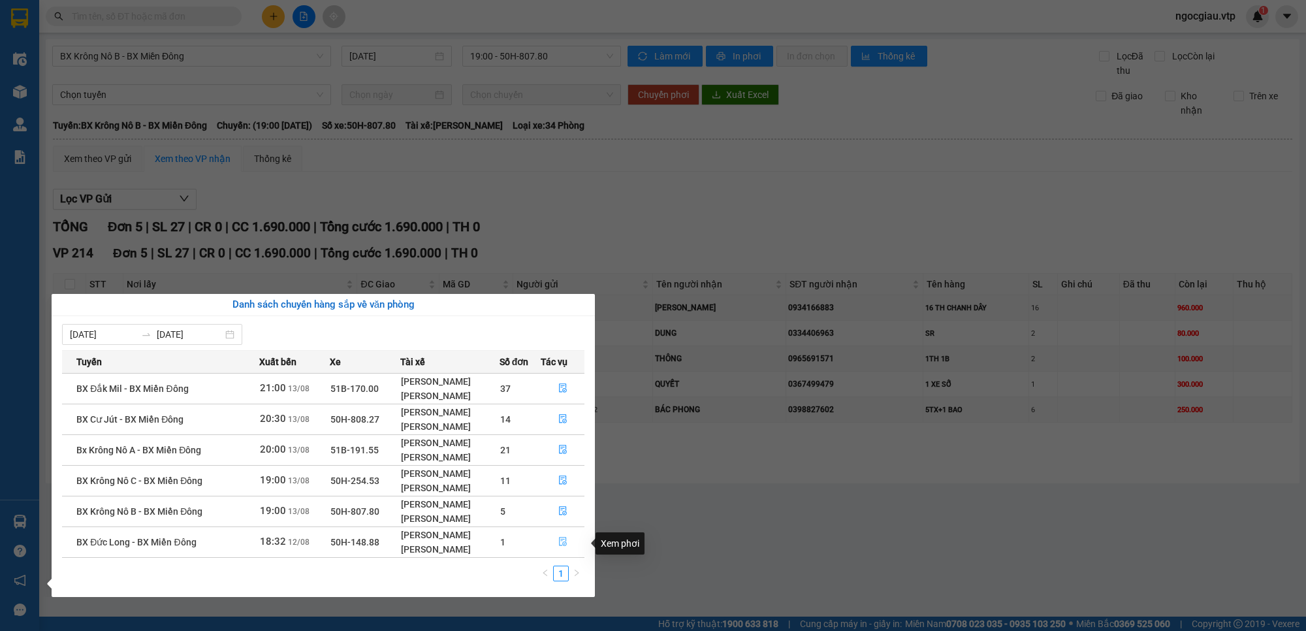
click at [559, 540] on icon "file-done" at bounding box center [562, 541] width 9 height 9
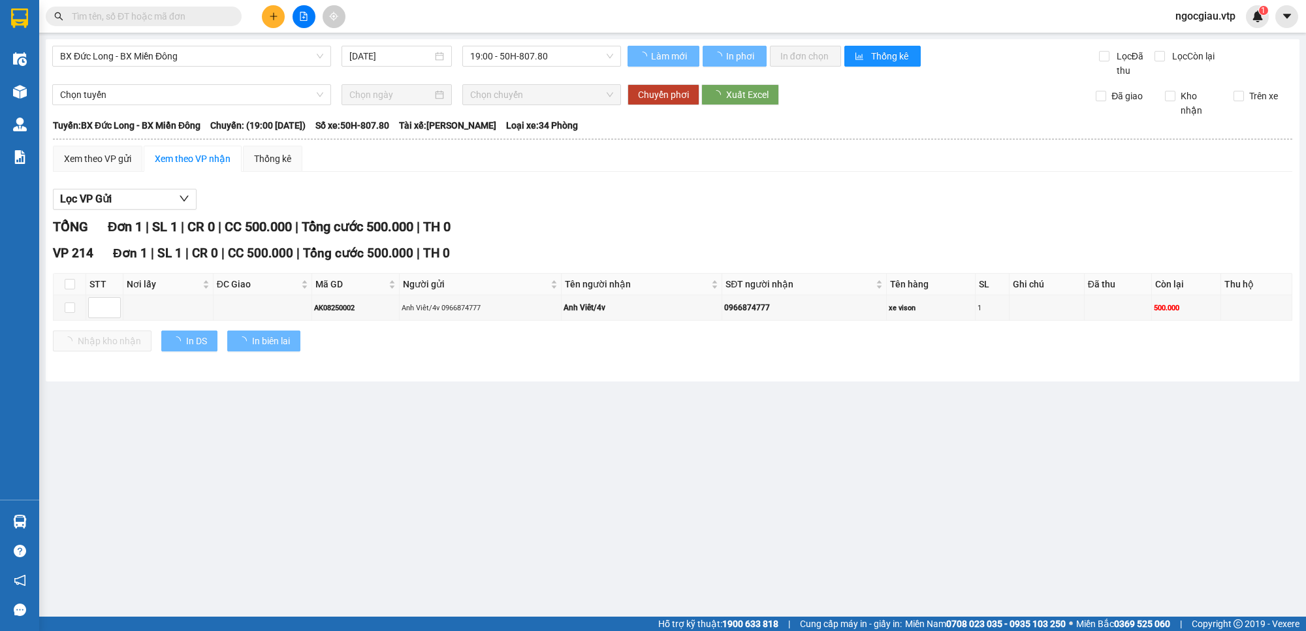
type input "12/08/2025"
